Goal: Transaction & Acquisition: Subscribe to service/newsletter

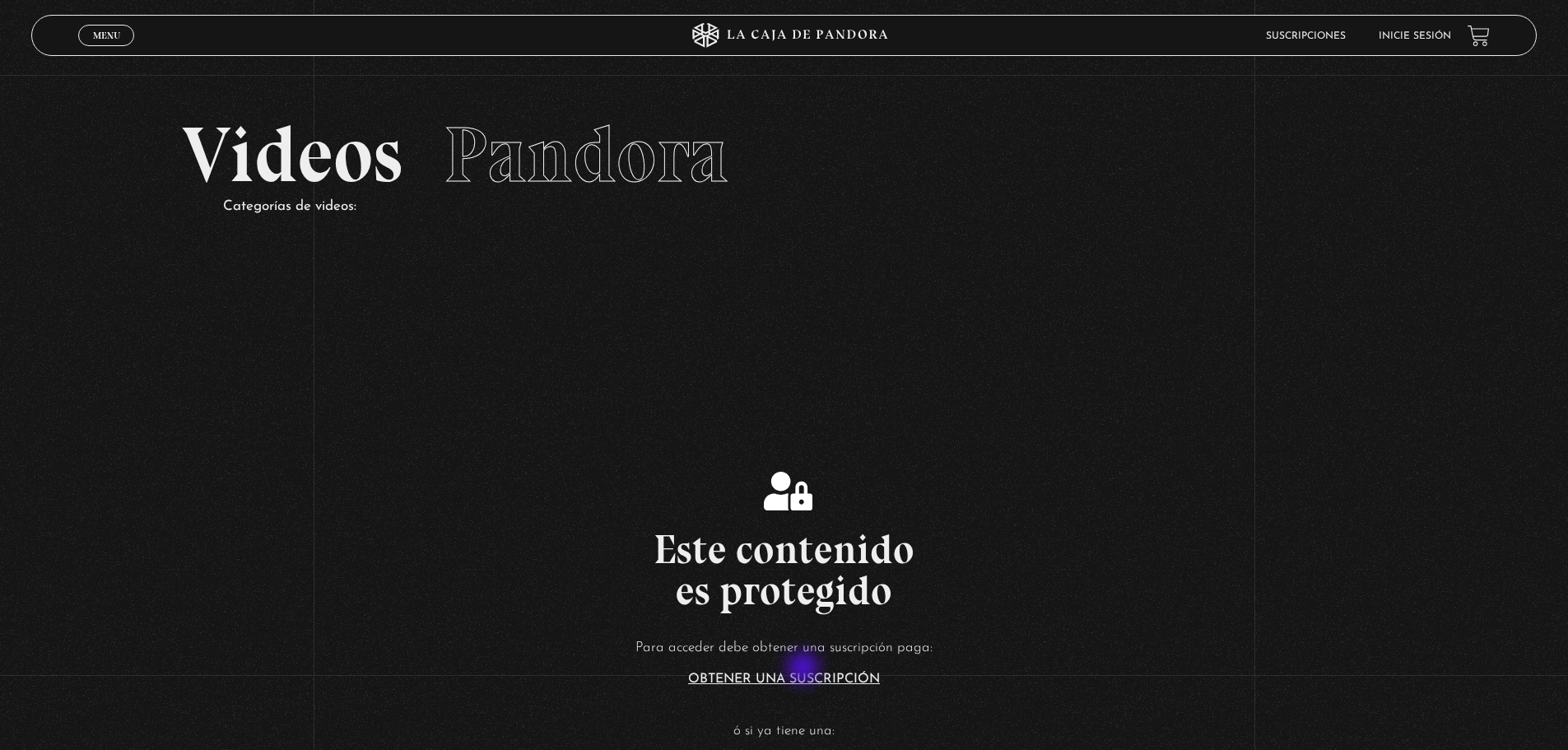
click at [805, 669] on article "Para acceder debe obtener una suscripción paga: Obtener una suscripción ó si ya…" at bounding box center [784, 702] width 1568 height 134
click at [801, 749] on link "Iniciar Sesión" at bounding box center [784, 763] width 104 height 13
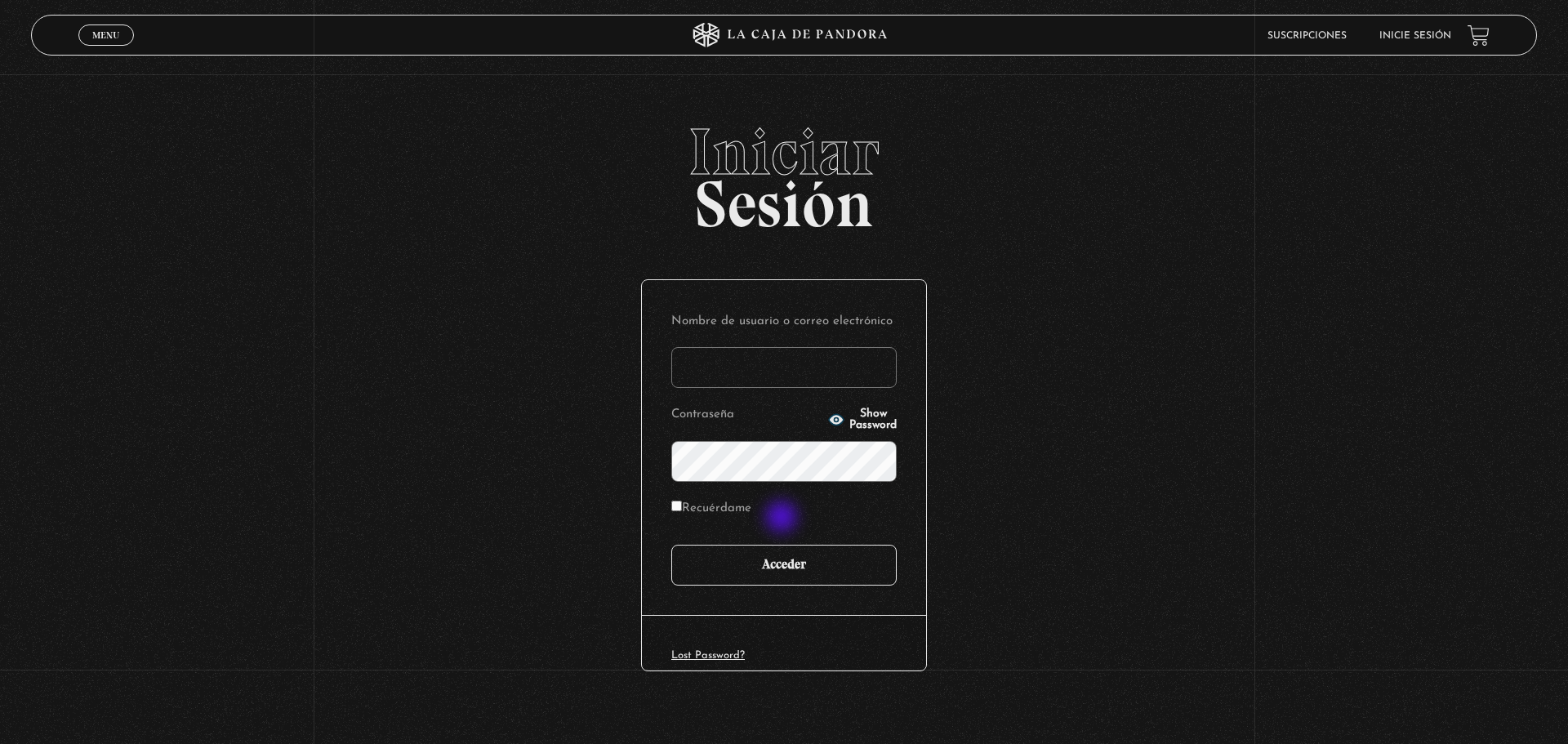
type input "mga21oficial@gmail.com"
click at [793, 544] on input "Acceder" at bounding box center [784, 564] width 225 height 40
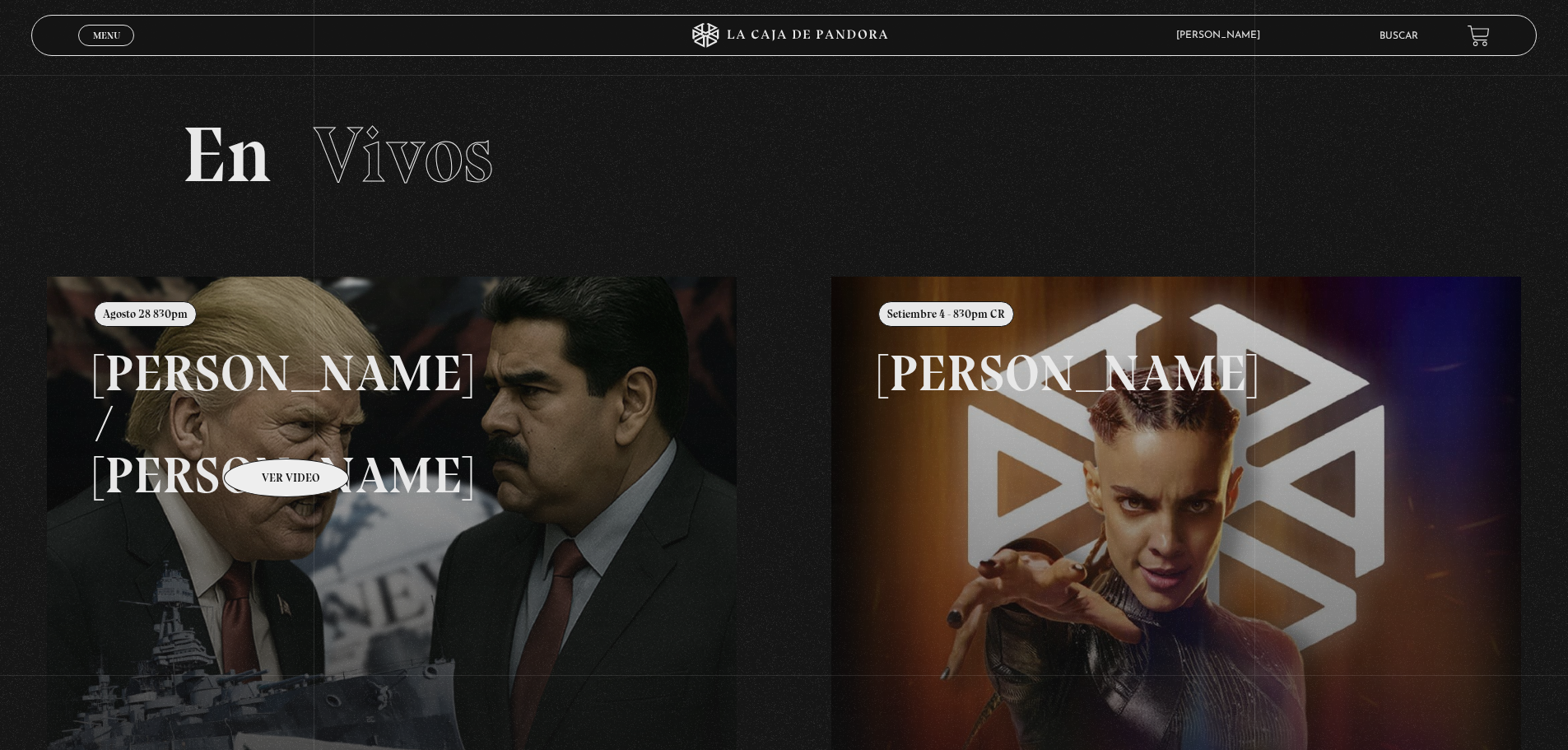
click at [266, 455] on link at bounding box center [830, 651] width 1568 height 750
